Goal: Task Accomplishment & Management: Manage account settings

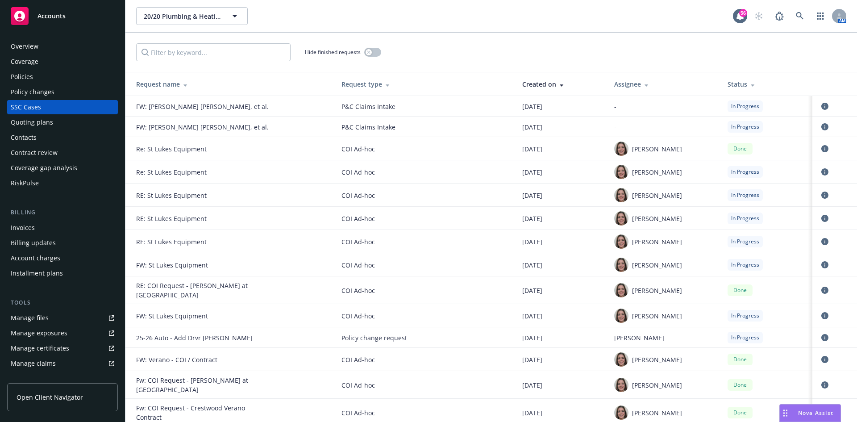
drag, startPoint x: 420, startPoint y: 20, endPoint x: 321, endPoint y: 1, distance: 100.5
click at [420, 20] on div "20/20 Plumbing & Heating, Inc. 20/20 Plumbing & Heating, Inc." at bounding box center [434, 16] width 597 height 18
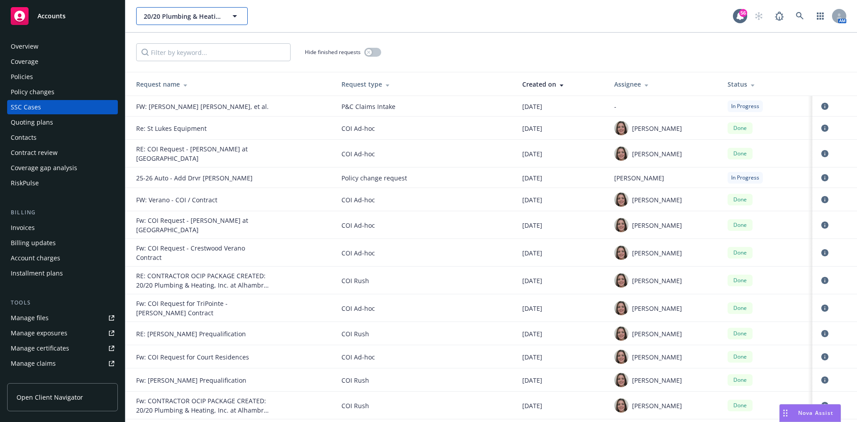
click at [175, 17] on span "20/20 Plumbing & Heating, Inc." at bounding box center [182, 16] width 77 height 9
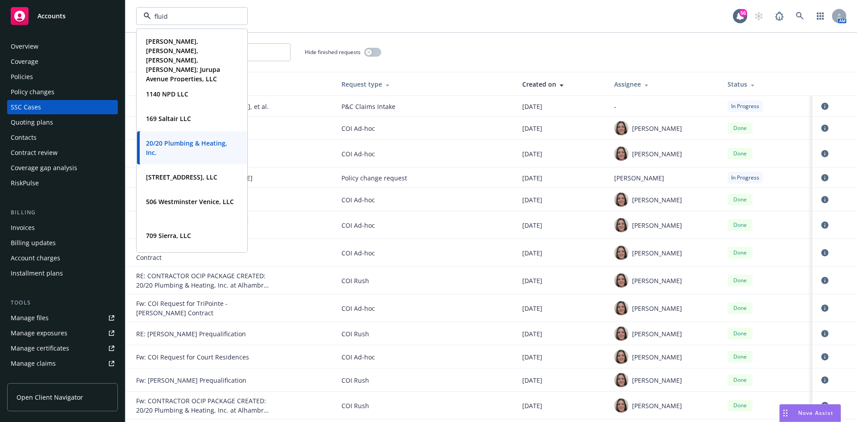
type input "fluid"
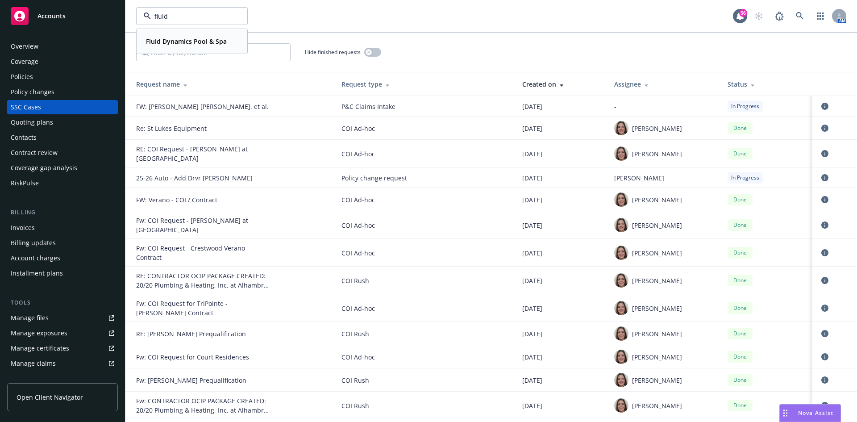
drag, startPoint x: 192, startPoint y: 50, endPoint x: 188, endPoint y: 38, distance: 12.1
click at [192, 49] on div "Fluid Dynamics Pool & Spa Type Commercial FEIN [US_EMPLOYER_IDENTIFICATION_NUMB…" at bounding box center [192, 41] width 110 height 24
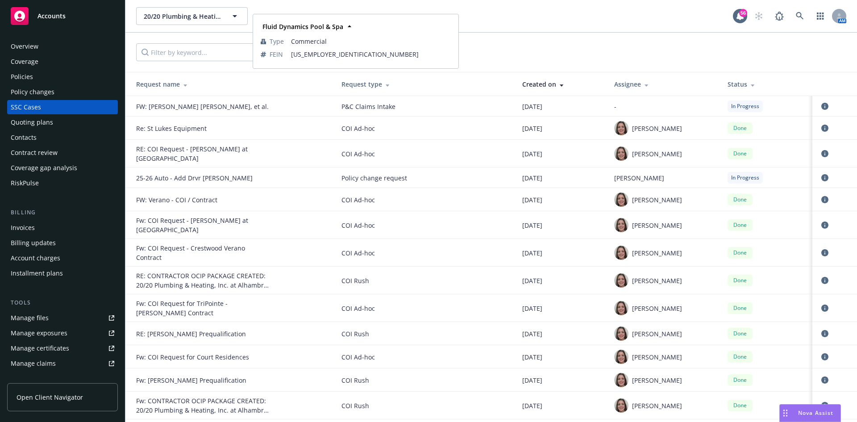
click at [188, 38] on strong "Fluid Dynamics Pool & Spa" at bounding box center [186, 39] width 81 height 8
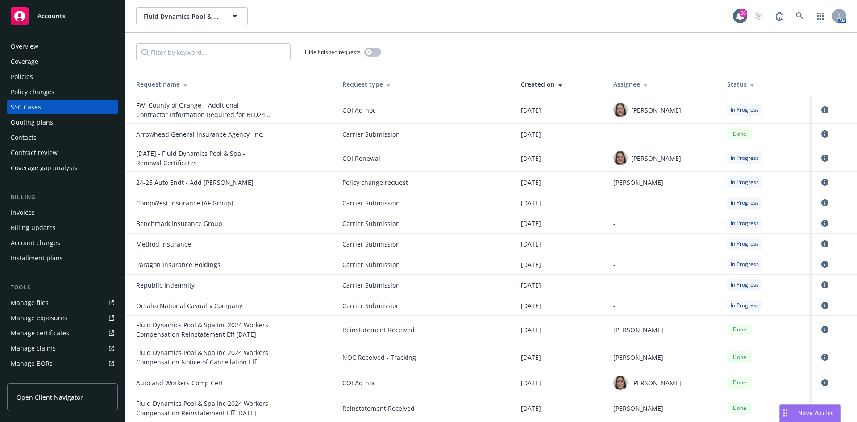
click at [25, 80] on div "Policies" at bounding box center [22, 77] width 22 height 14
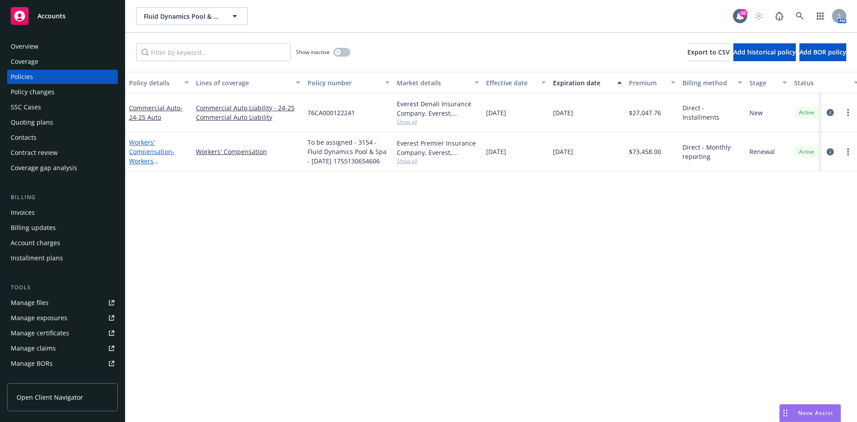
click at [151, 150] on link "Workers' Compensation - Workers Compensation 24-25 WC" at bounding box center [156, 161] width 54 height 46
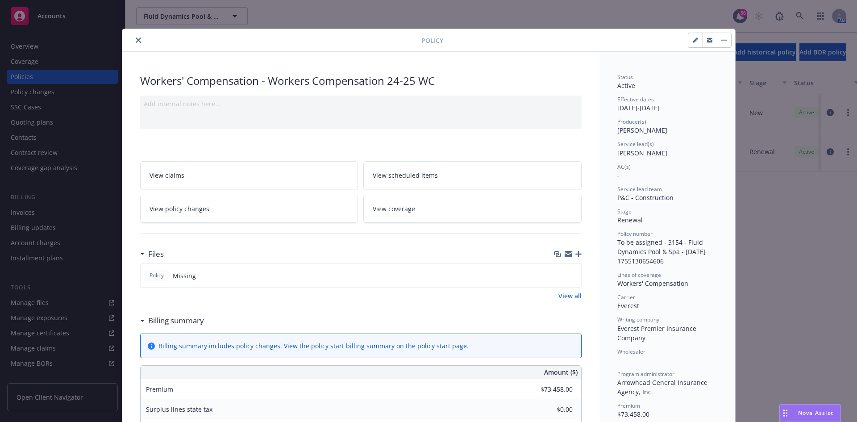
click at [688, 41] on button "button" at bounding box center [695, 40] width 14 height 14
select select "RENEWAL"
select select "12"
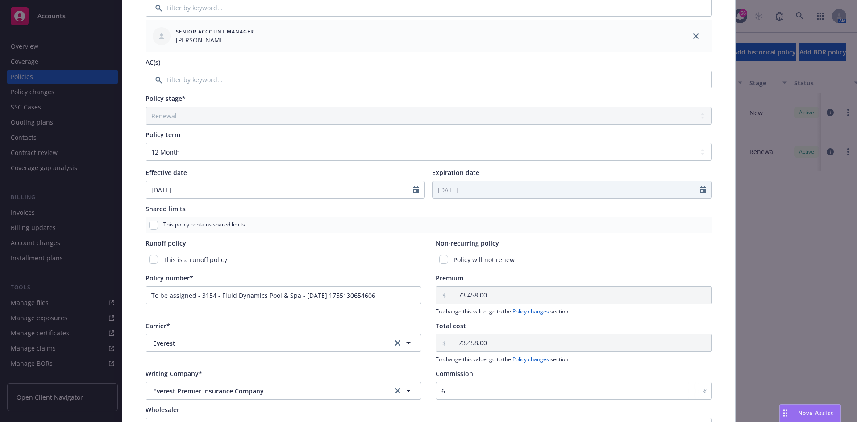
scroll to position [223, 0]
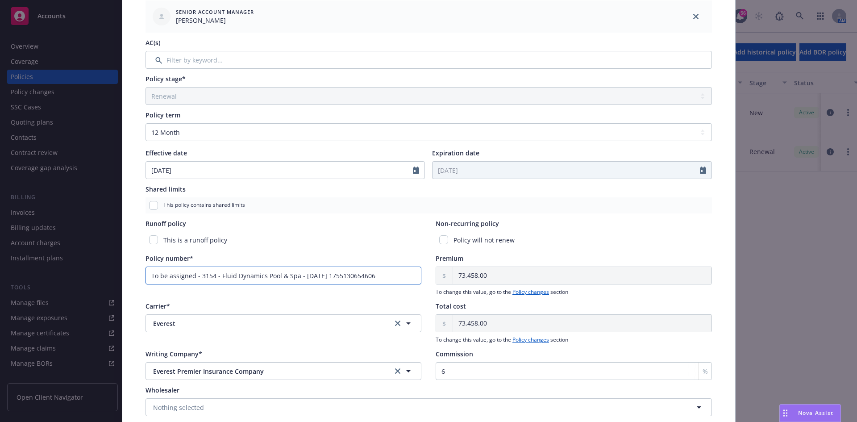
click at [384, 279] on input "To be assigned - 3154 - Fluid Dynamics Pool & Spa - [DATE] 1755130654606" at bounding box center [284, 276] width 276 height 18
drag, startPoint x: 377, startPoint y: 282, endPoint x: 0, endPoint y: 258, distance: 377.6
click at [0, 258] on div "Edit policy details Cancel Save Policy type* Workers' Compensation Display name…" at bounding box center [428, 211] width 857 height 422
click at [216, 272] on input "76000" at bounding box center [284, 276] width 276 height 18
type input "7600026065251"
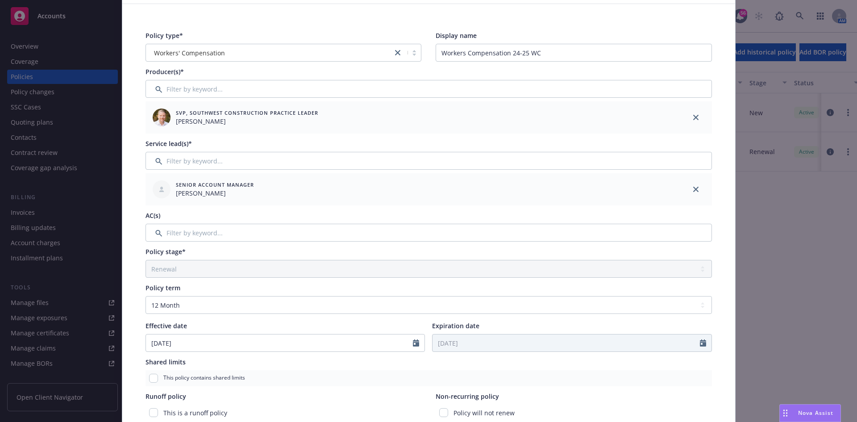
scroll to position [0, 0]
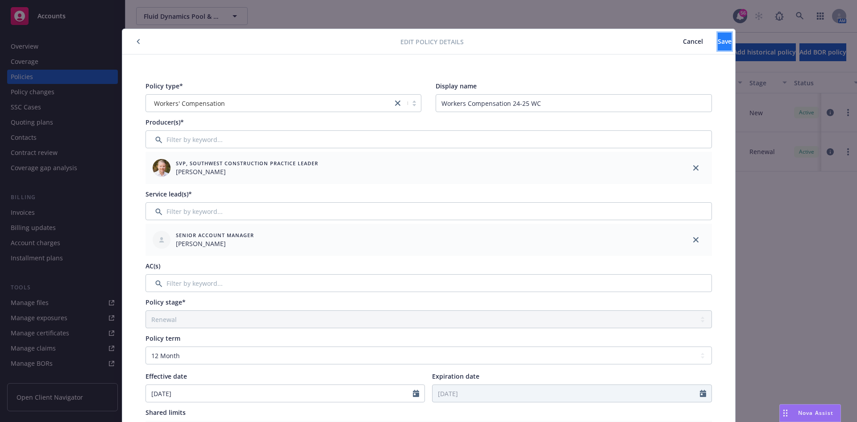
click at [718, 41] on button "Save" at bounding box center [725, 42] width 14 height 18
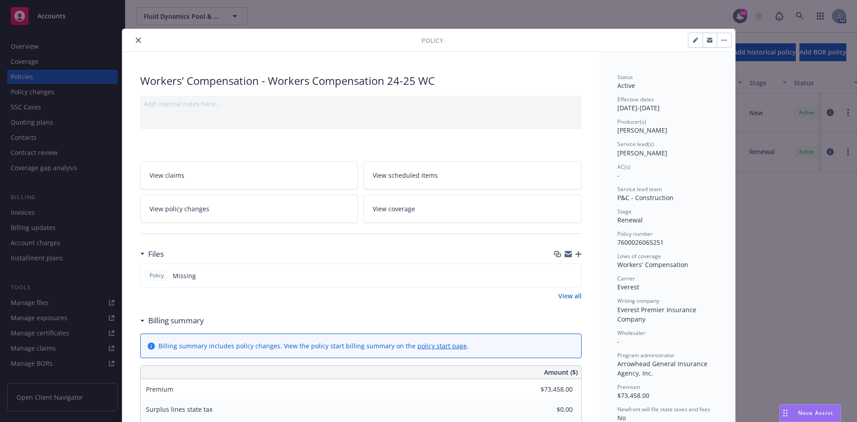
click at [136, 40] on icon "close" at bounding box center [138, 40] width 5 height 5
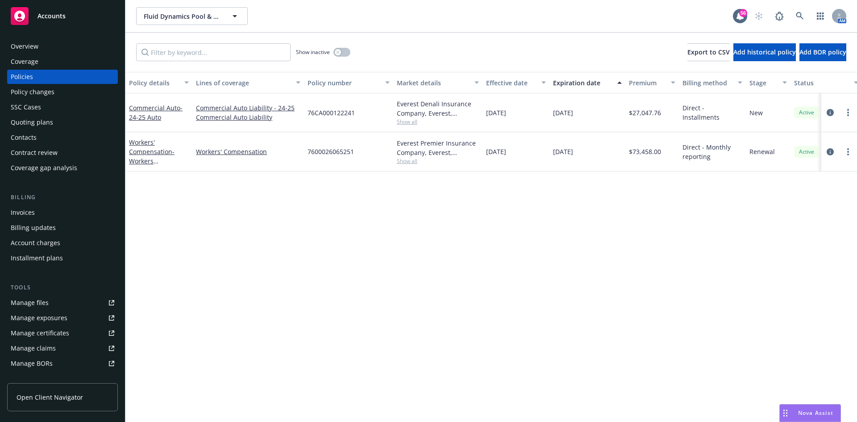
click at [21, 46] on div "Overview" at bounding box center [25, 46] width 28 height 14
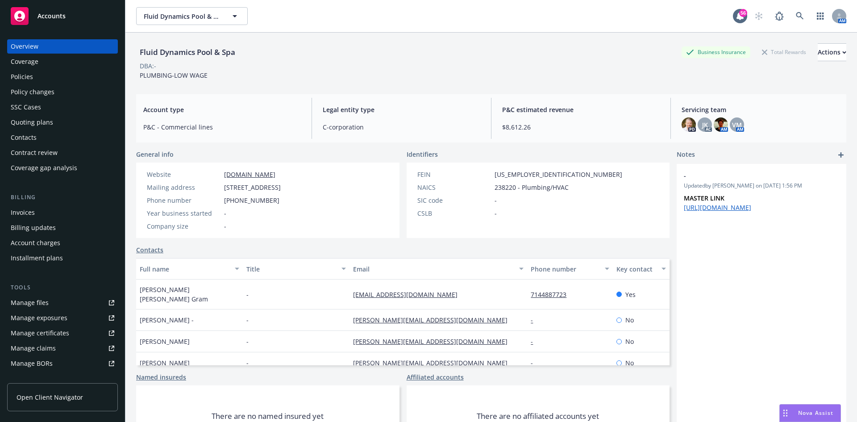
click at [50, 83] on div "Policies" at bounding box center [63, 77] width 104 height 14
